Goal: Task Accomplishment & Management: Complete application form

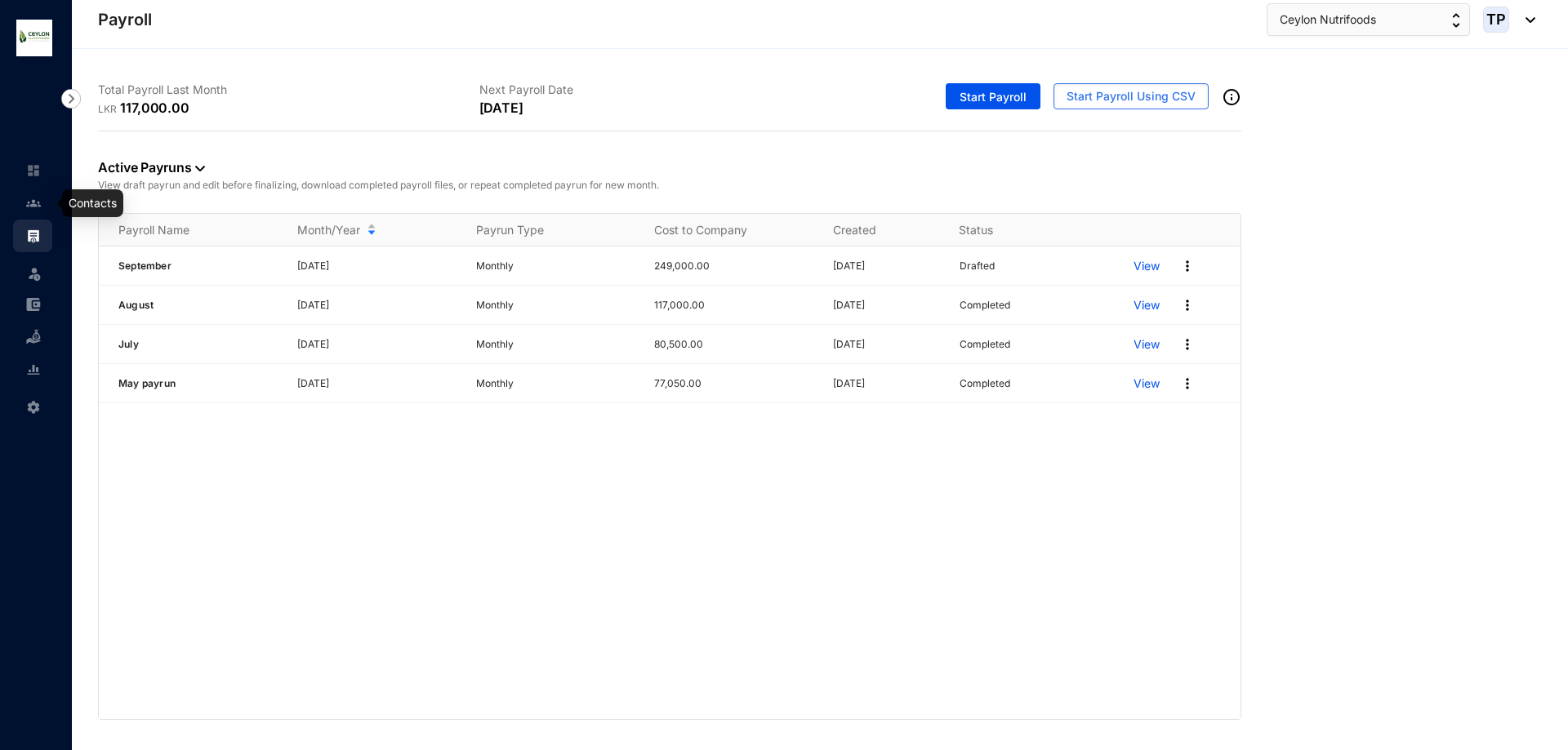
click at [45, 208] on link at bounding box center [46, 203] width 41 height 16
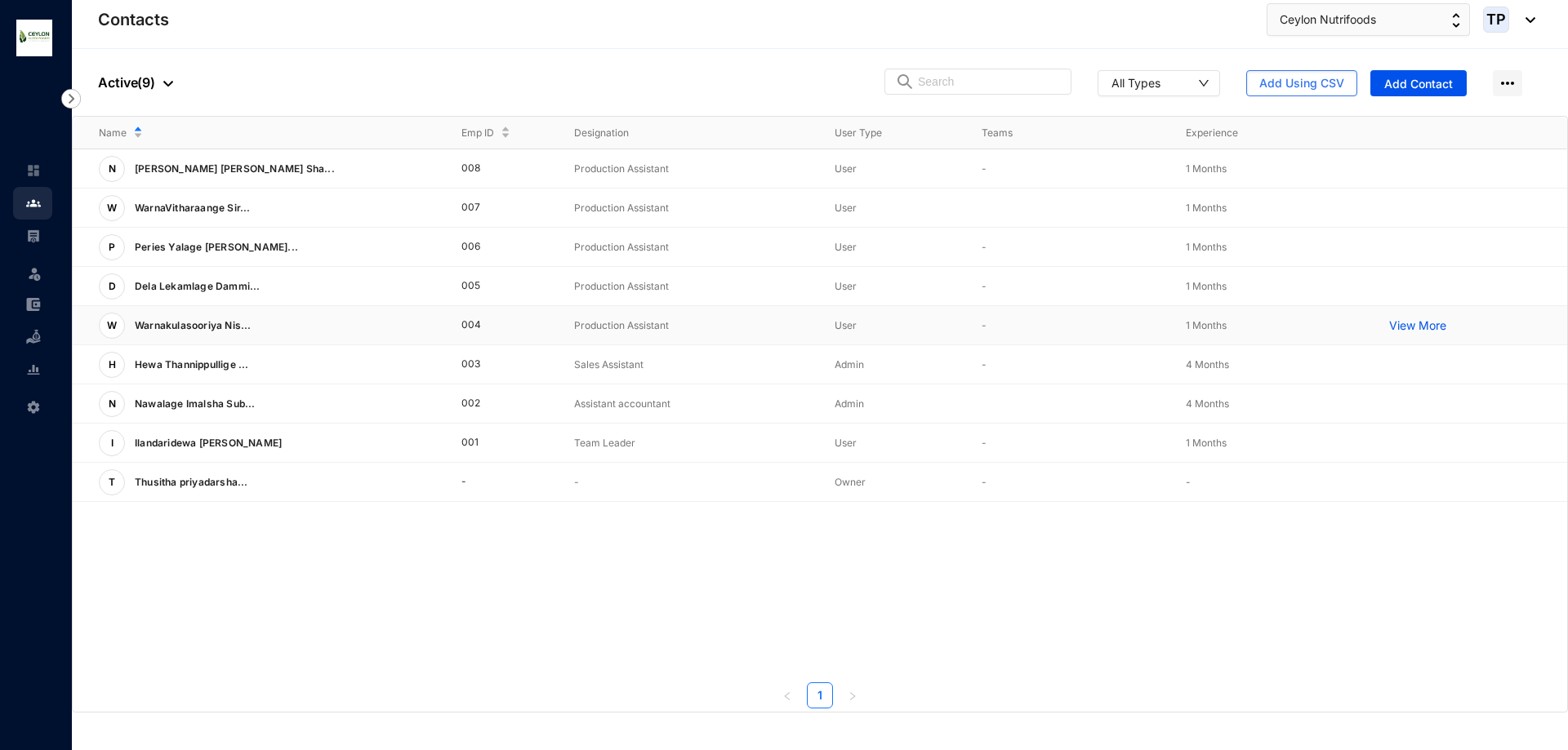
click at [1396, 326] on p "View More" at bounding box center [1422, 326] width 66 height 16
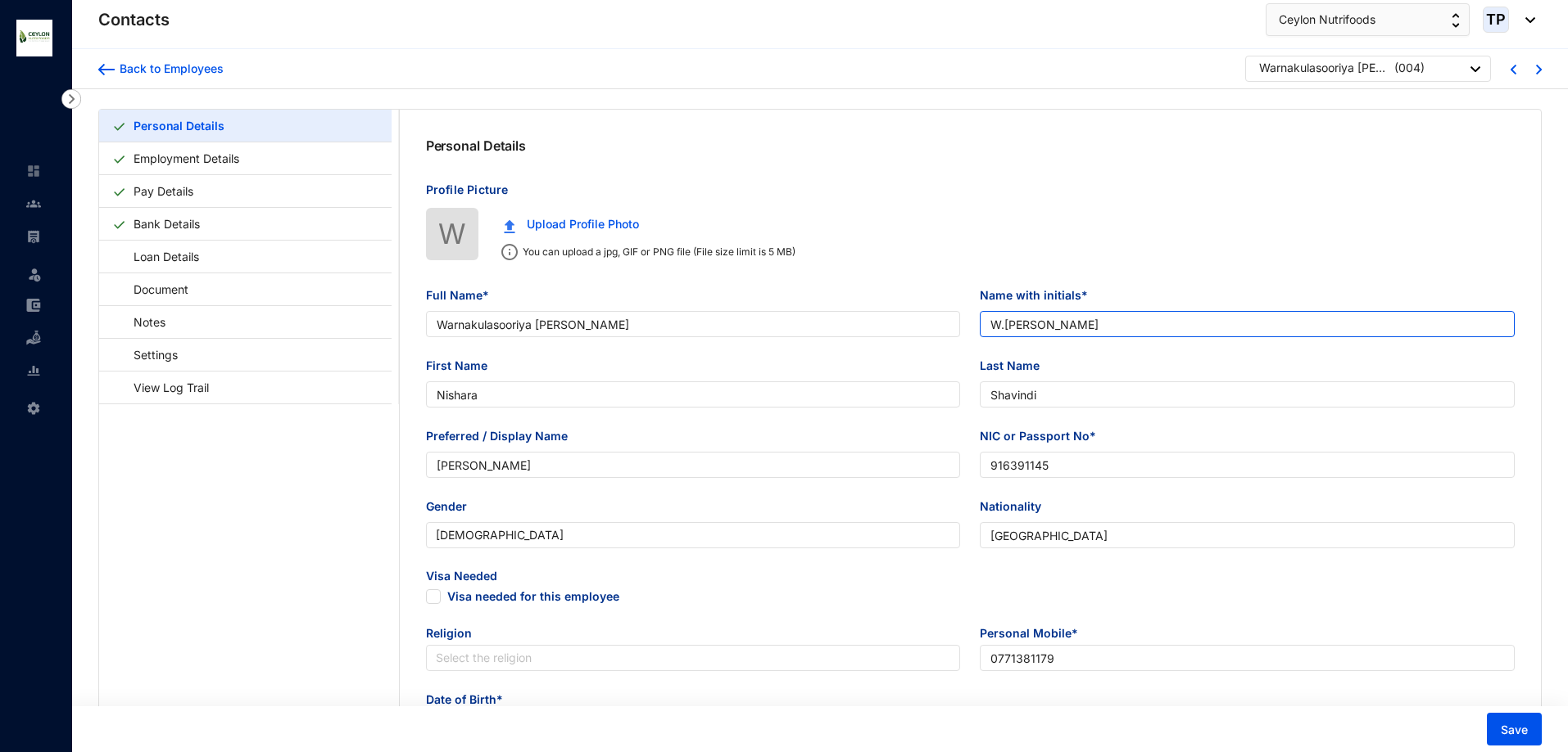
type input "Warnakulasooriya [PERSON_NAME]"
type input "W.[PERSON_NAME]"
type input "Nishara"
type input "Shavindi"
type input "[PERSON_NAME]"
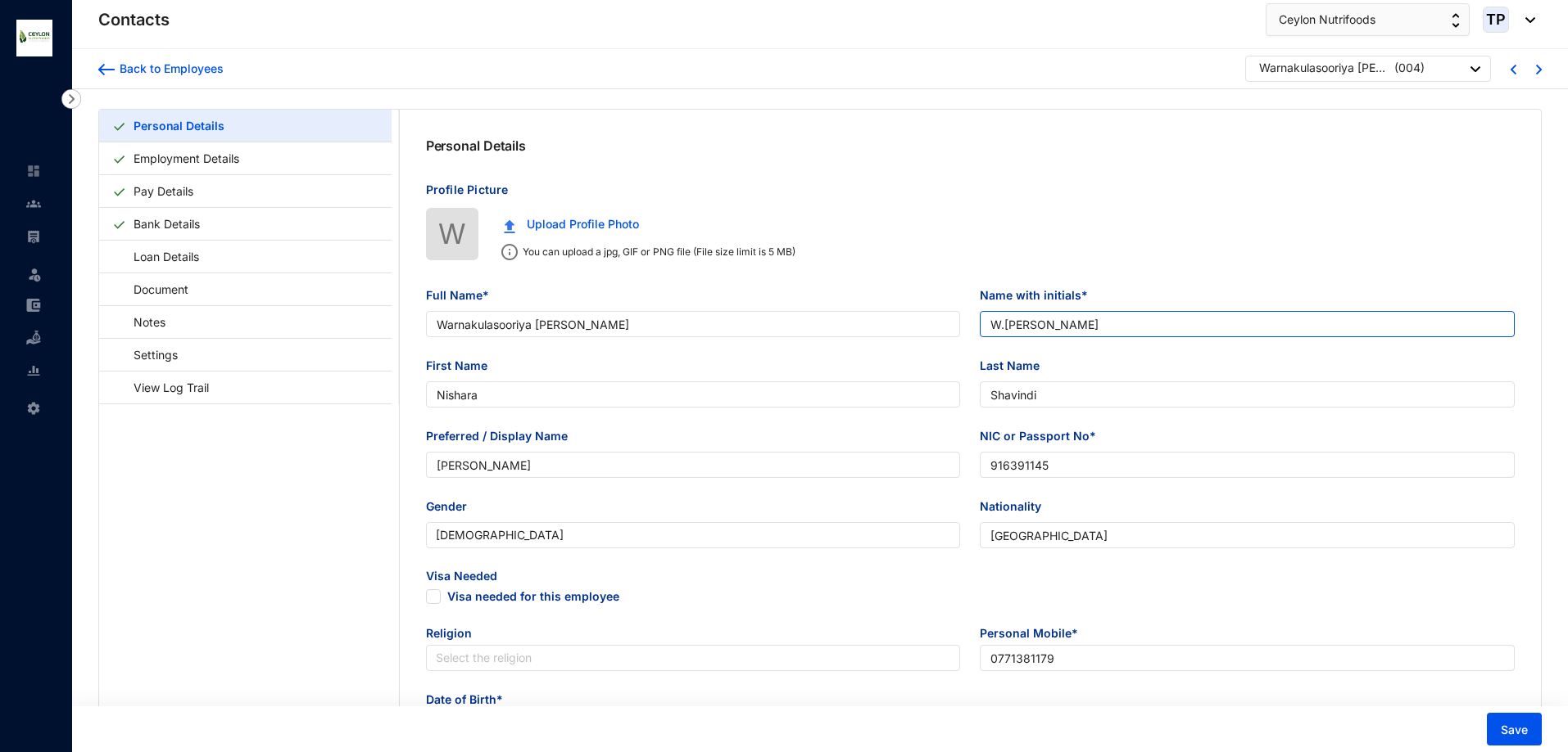
type input "916391145"
type input "[GEOGRAPHIC_DATA]"
type input "0771381179"
type input "[GEOGRAPHIC_DATA]"
checkbox input "true"
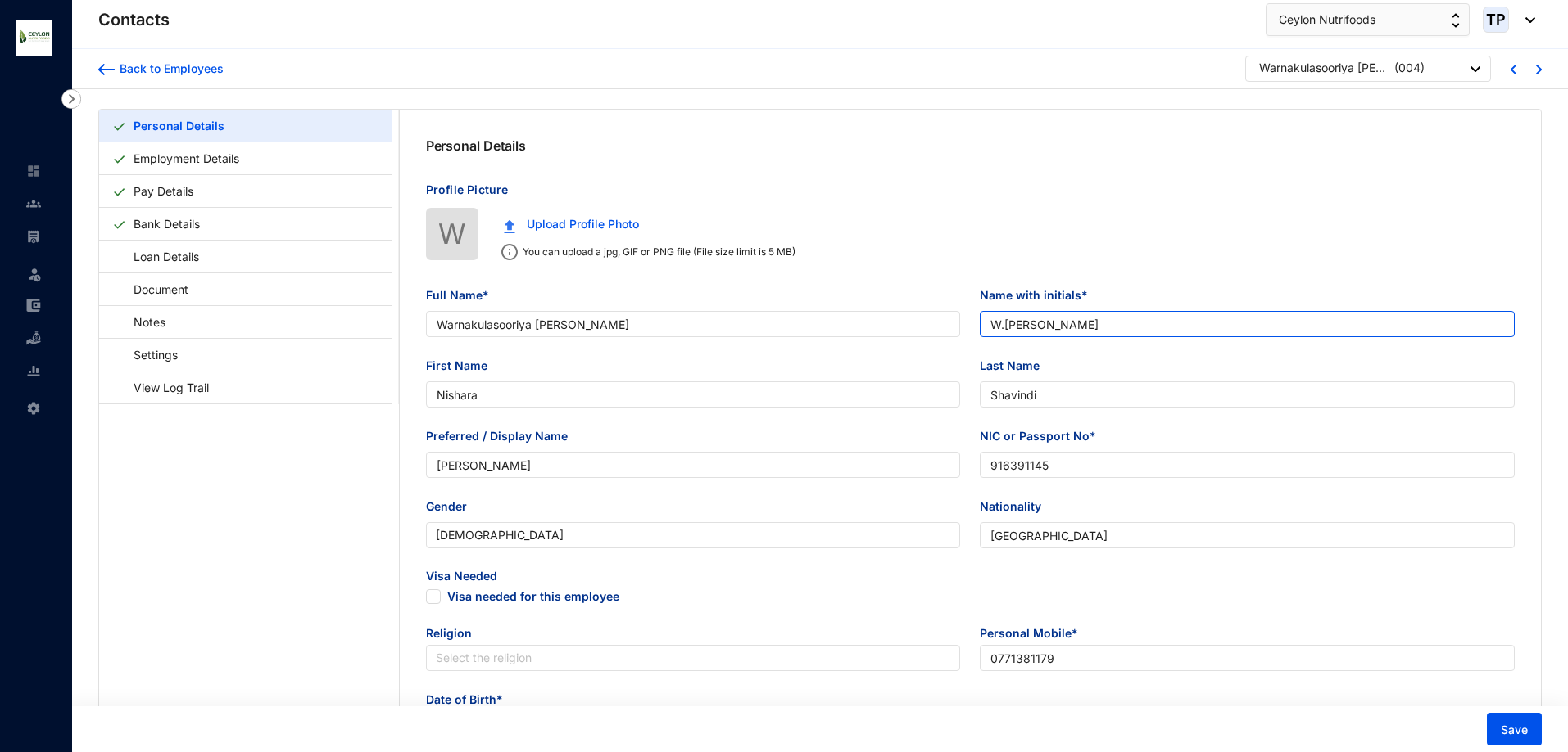
type input "M.V.S [PERSON_NAME]"
type input "Mother"
type input "0775802138"
type input "[DATE]"
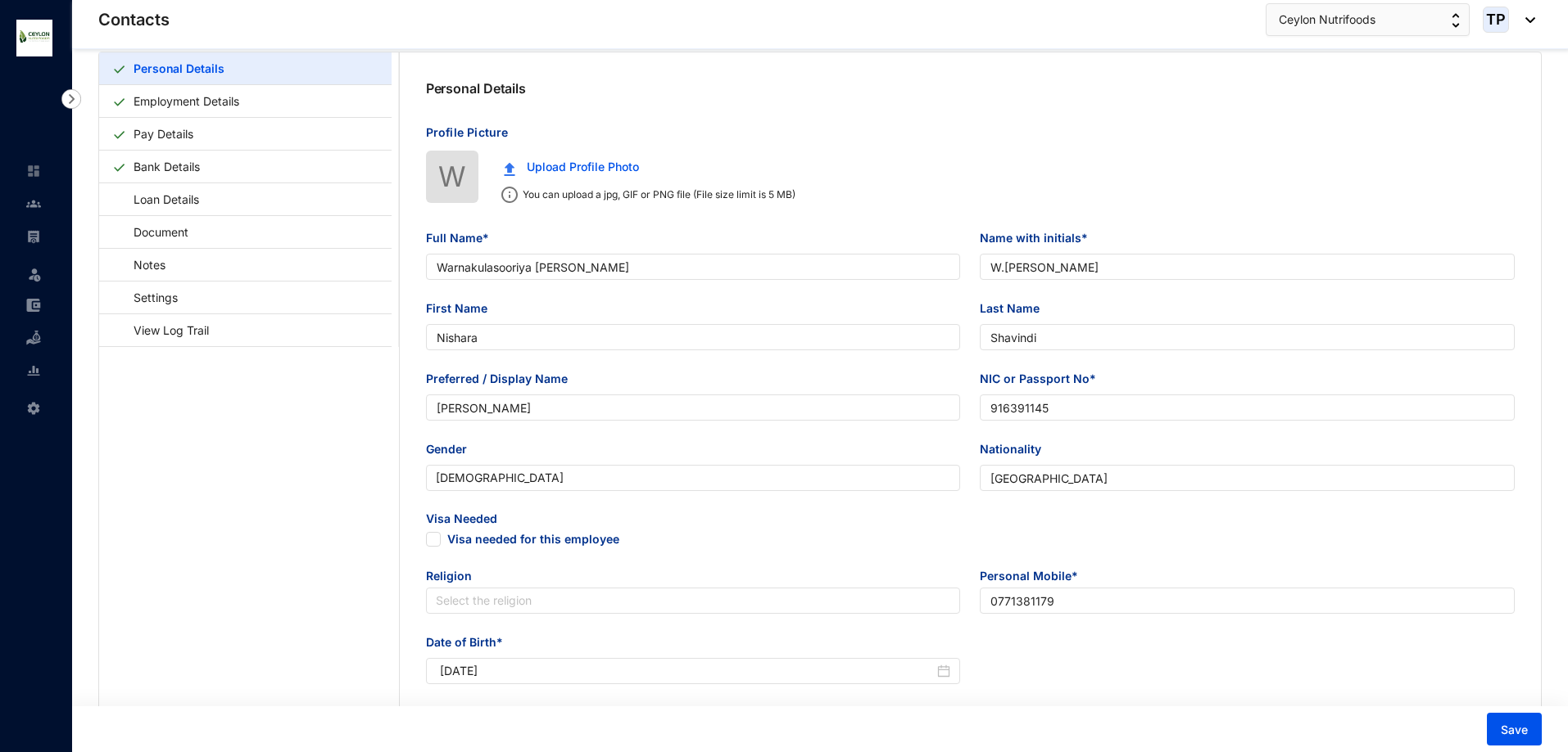
scroll to position [54, 0]
click at [230, 85] on link "Personal Details" at bounding box center [178, 72] width 103 height 34
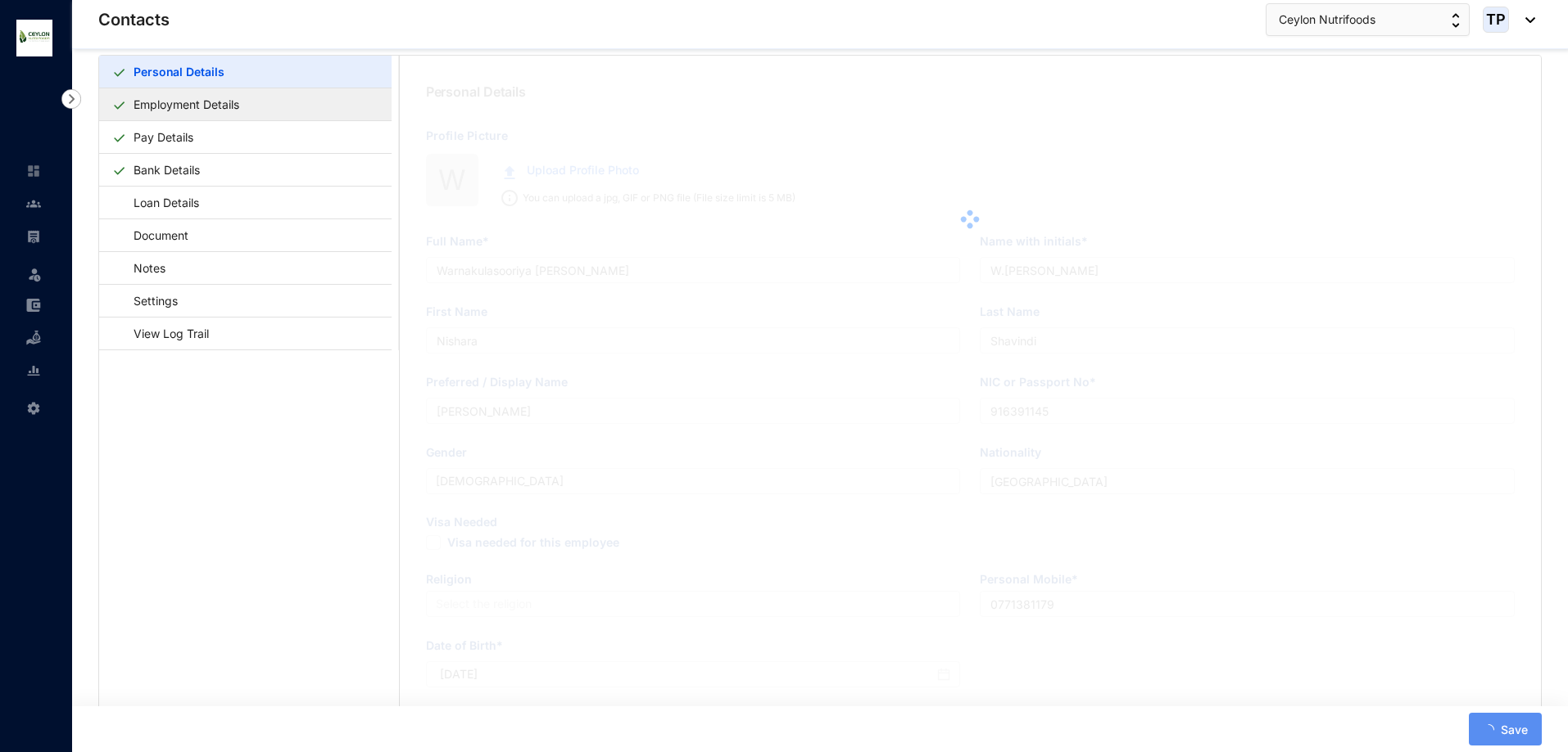
click at [245, 103] on link "Employment Details" at bounding box center [186, 104] width 118 height 34
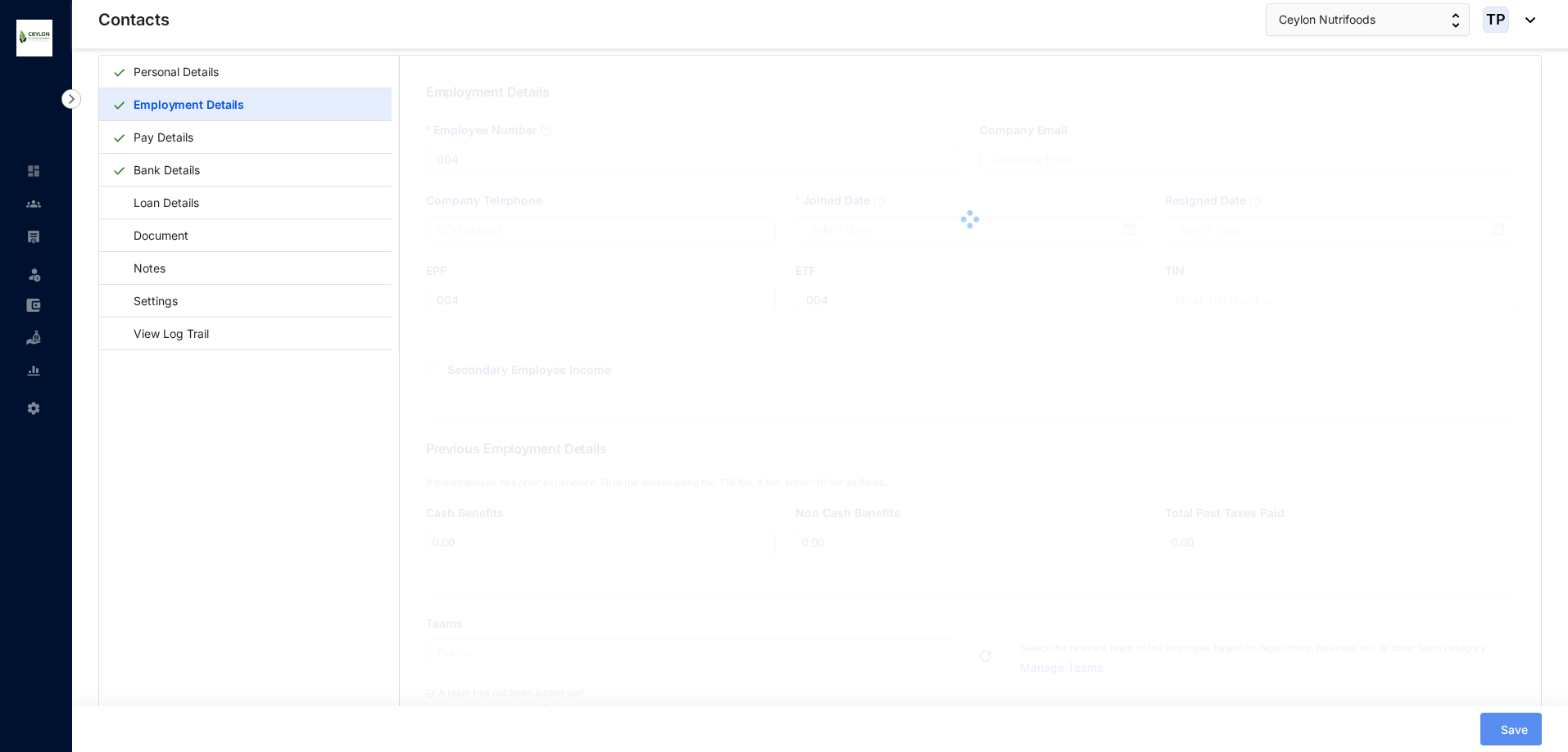
type input "[DATE]"
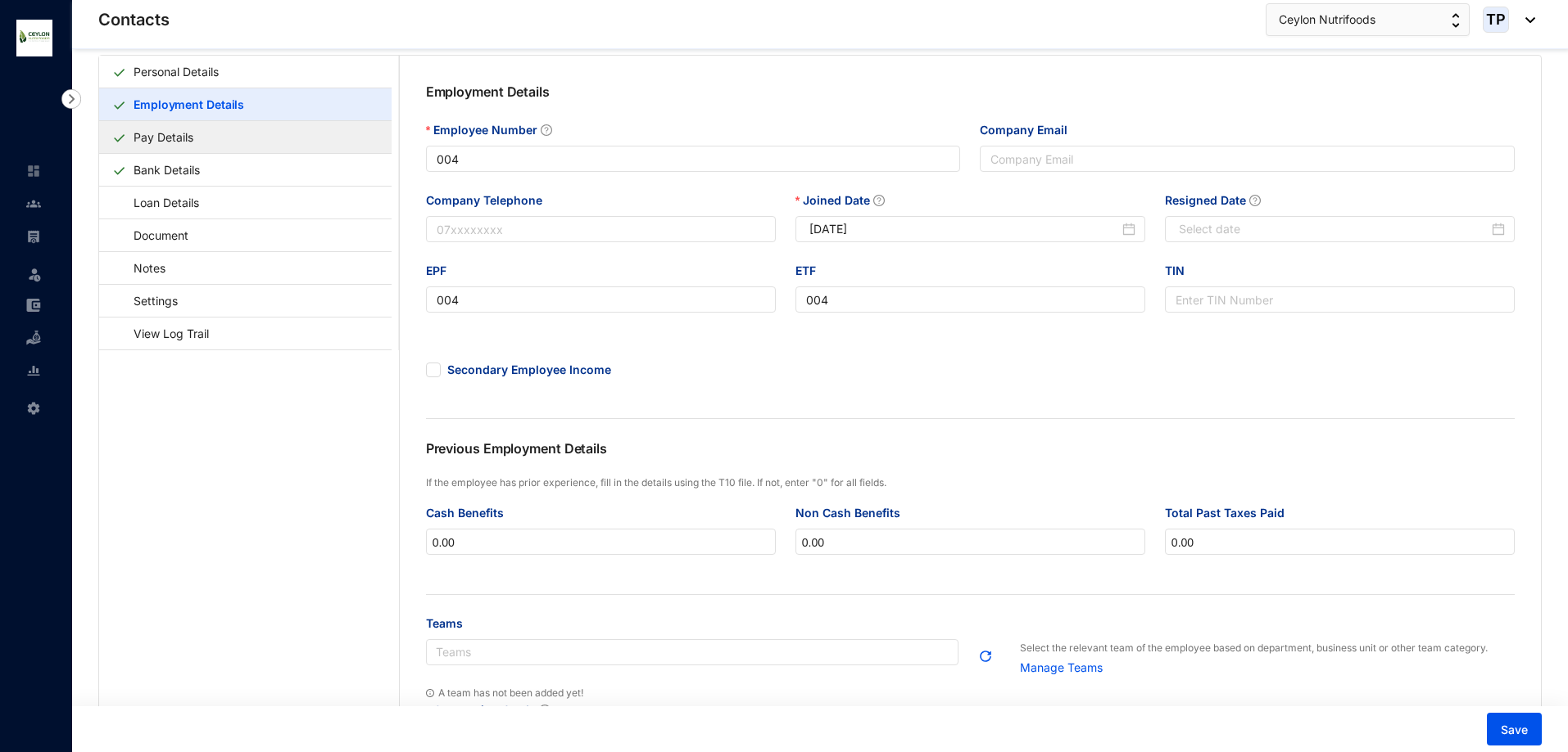
click at [200, 142] on link "Pay Details" at bounding box center [163, 137] width 73 height 34
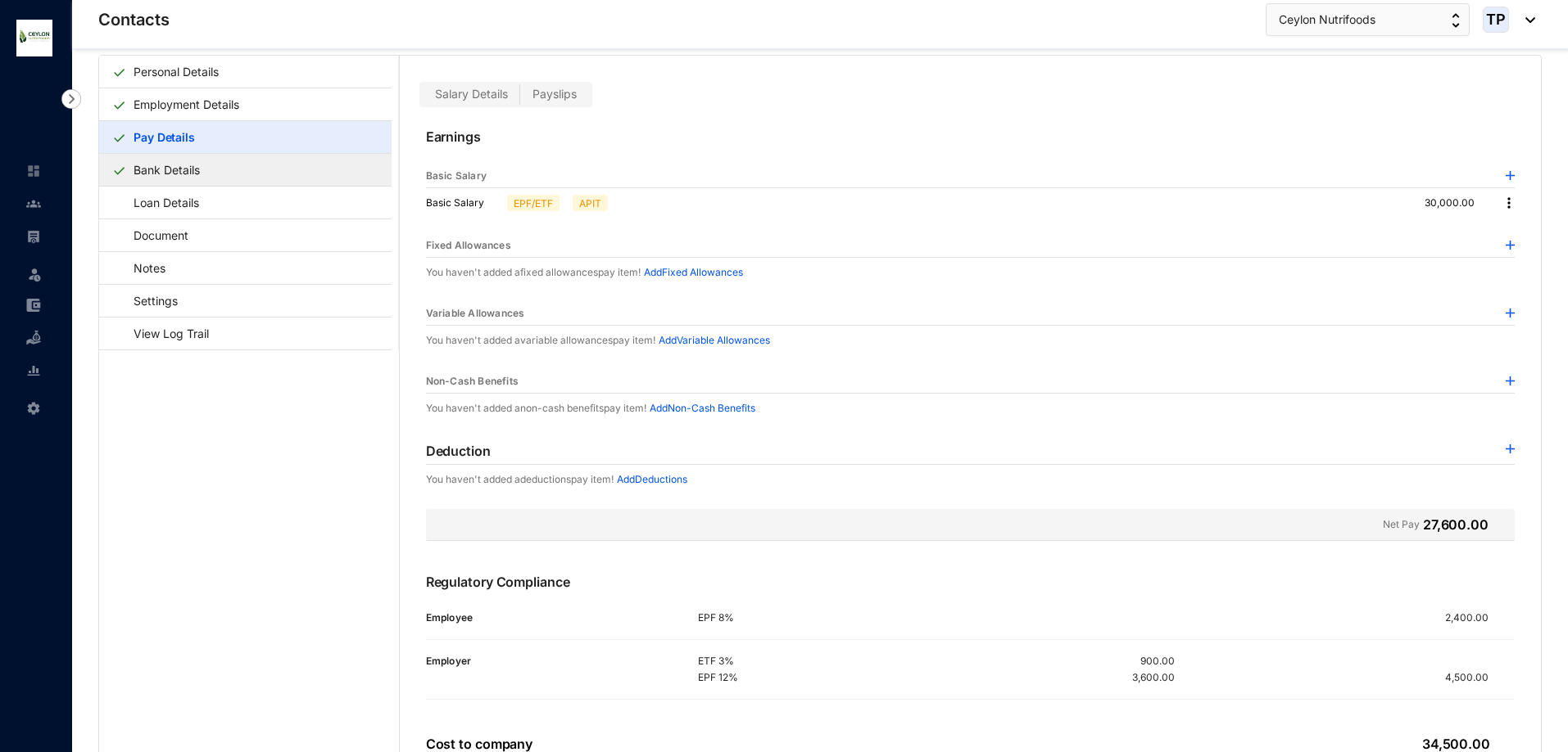
click at [207, 178] on link "Bank Details" at bounding box center [167, 170] width 80 height 34
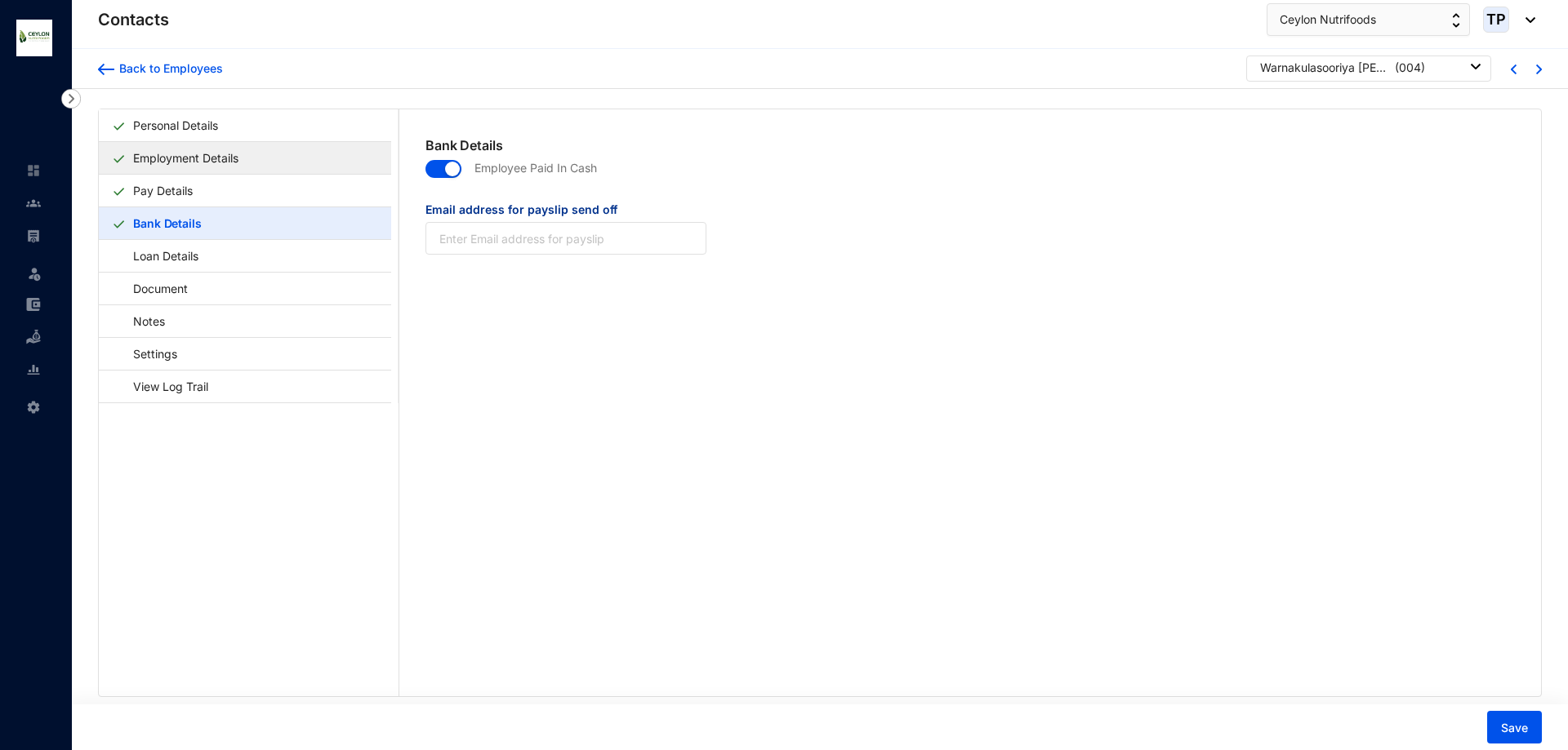
click at [241, 155] on link "Employment Details" at bounding box center [186, 158] width 118 height 34
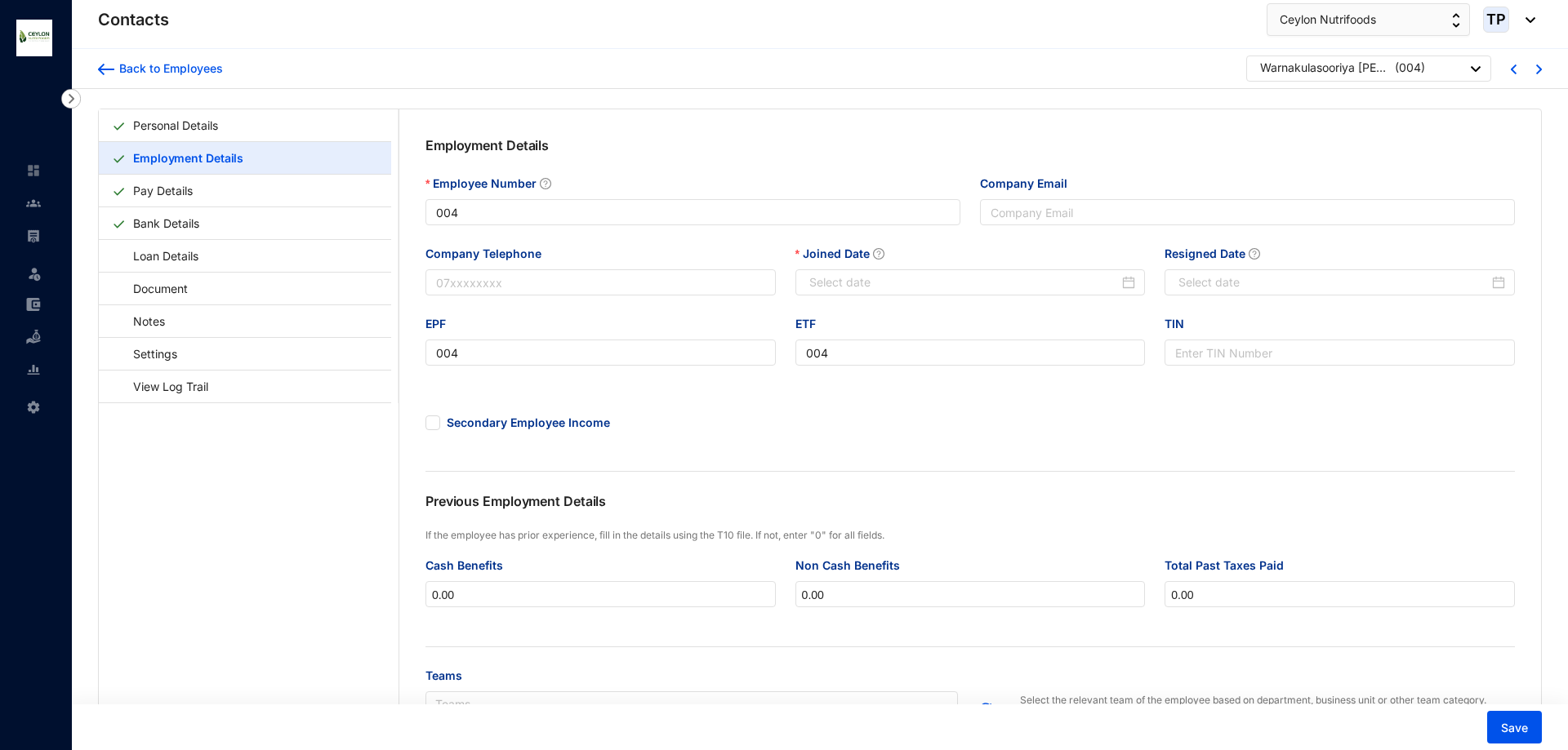
type input "[DATE]"
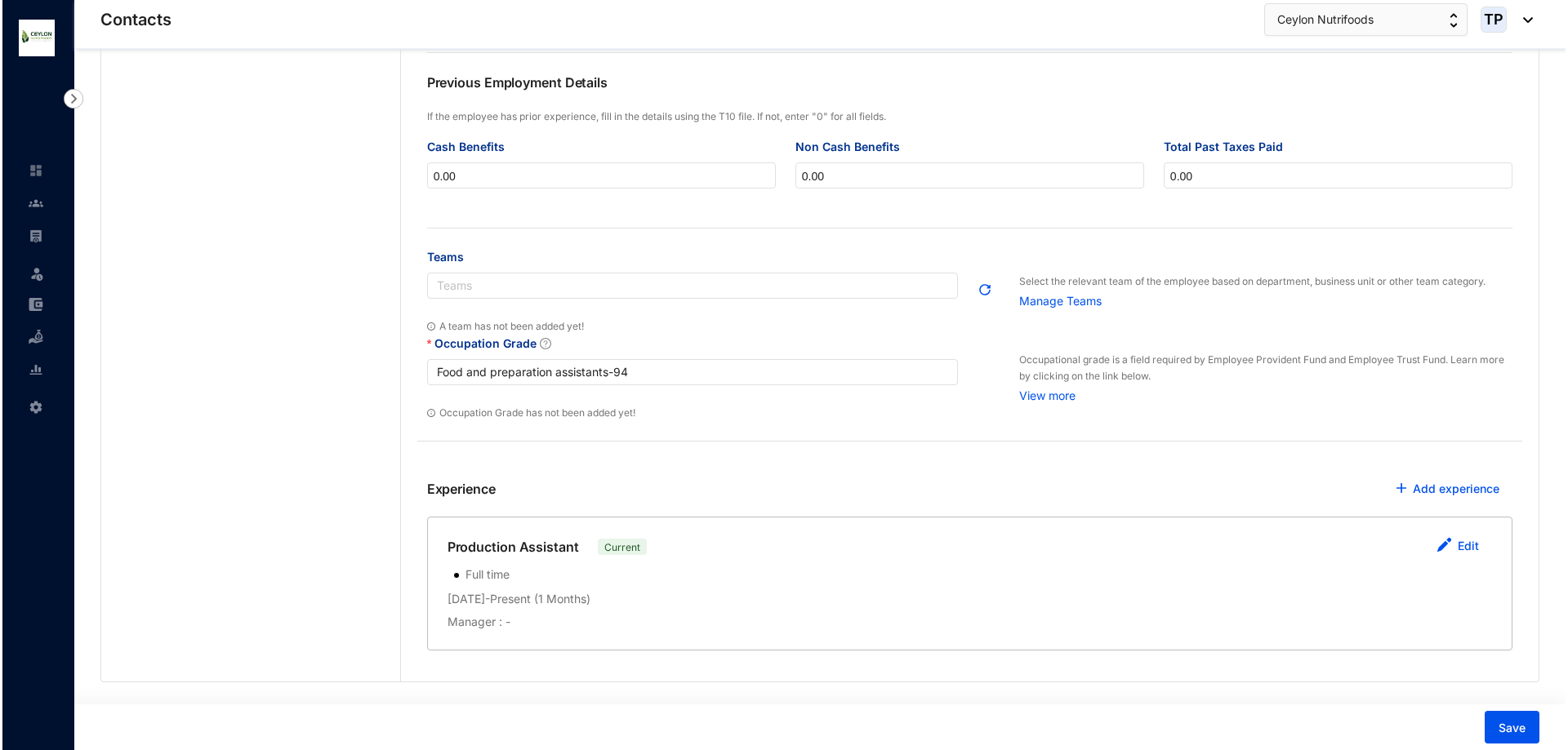
scroll to position [452, 0]
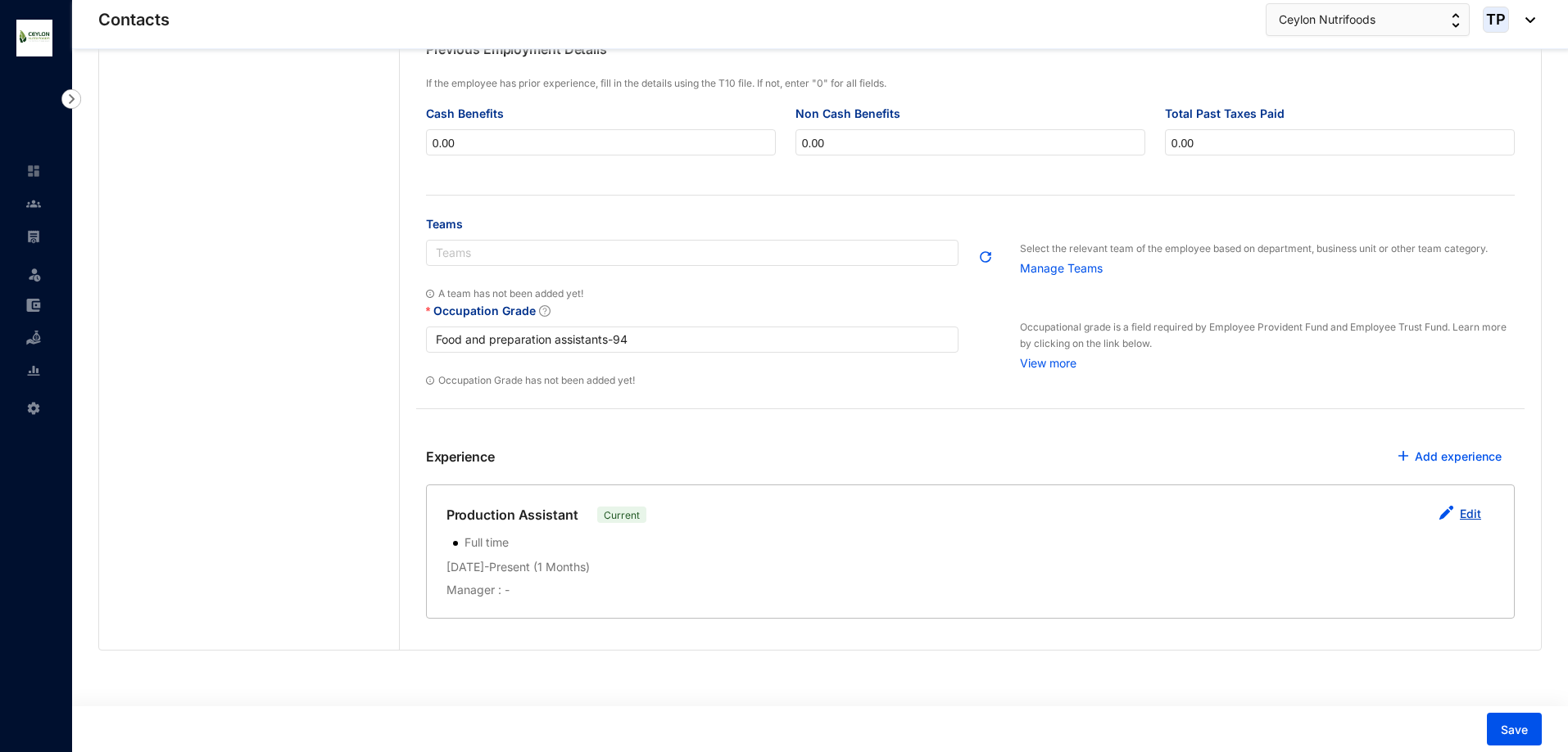
click at [1458, 513] on button "Edit" at bounding box center [1459, 515] width 69 height 33
